Goal: Download file/media

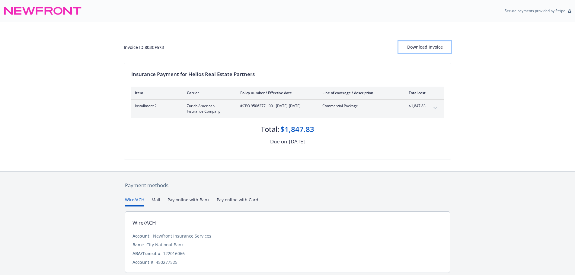
click at [427, 48] on div "Download Invoice" at bounding box center [425, 46] width 53 height 11
click at [419, 48] on div "Download Invoice" at bounding box center [425, 46] width 53 height 11
